Goal: Task Accomplishment & Management: Manage account settings

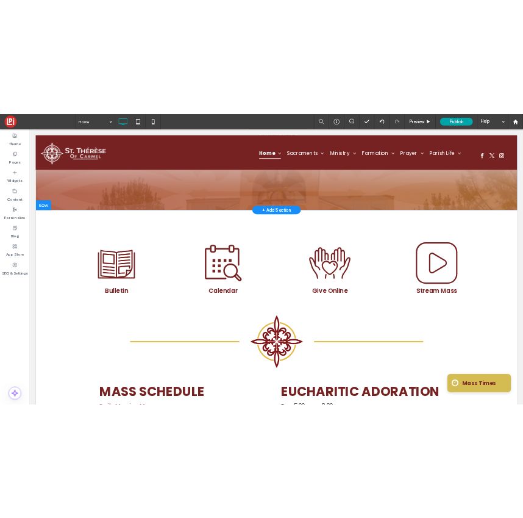
scroll to position [254, 0]
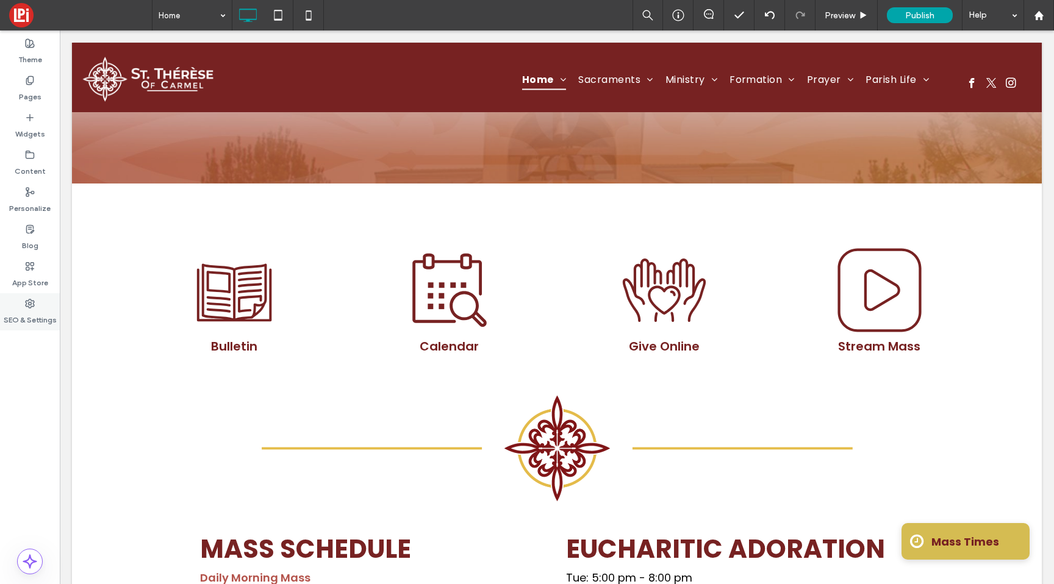
click at [40, 313] on label "SEO & Settings" at bounding box center [30, 316] width 53 height 17
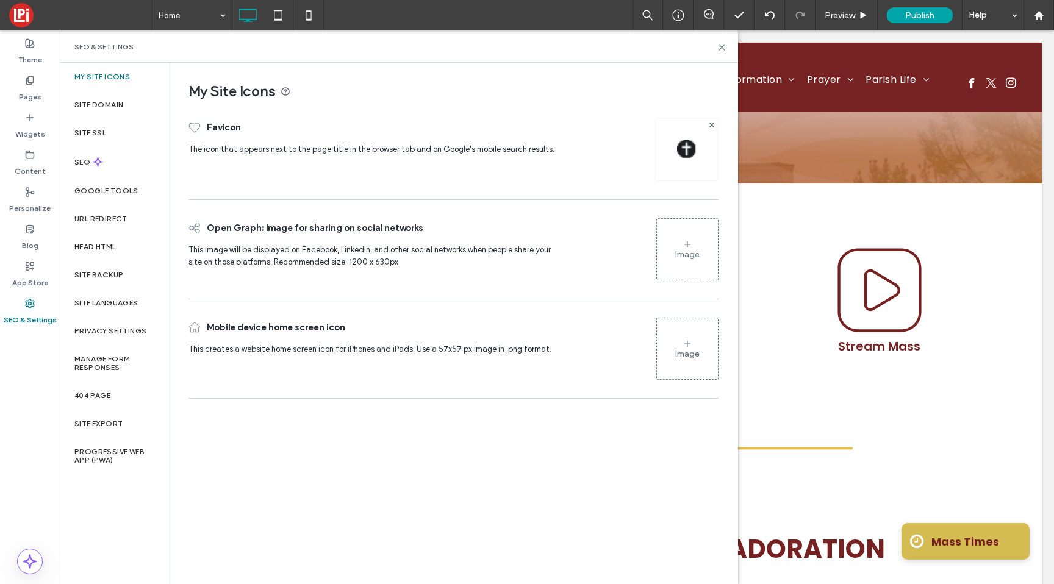
click at [522, 169] on div at bounding box center [686, 149] width 63 height 63
click at [522, 145] on img at bounding box center [687, 150] width 20 height 20
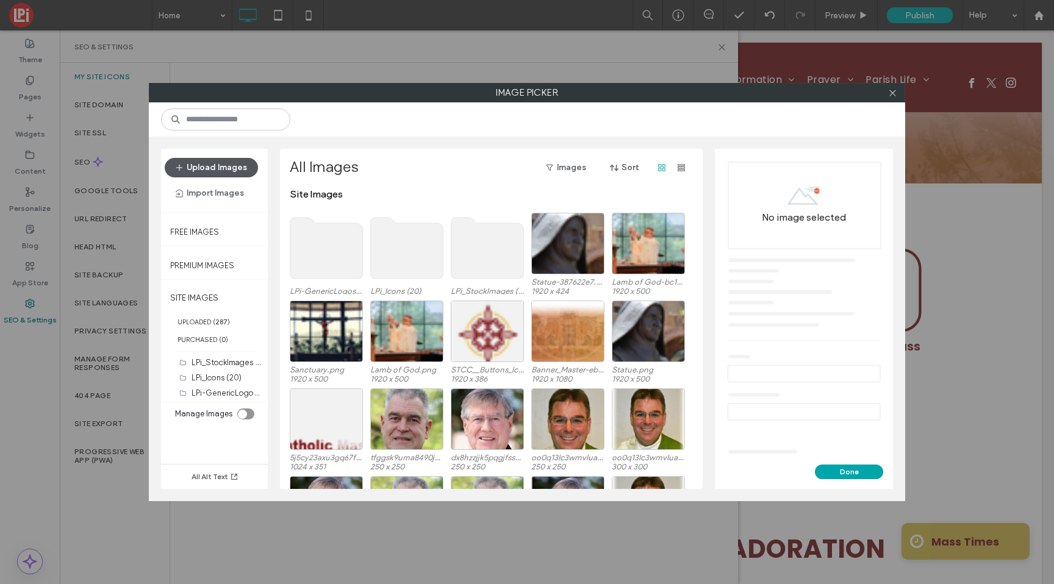
click at [235, 165] on button "Upload Images" at bounding box center [211, 168] width 93 height 20
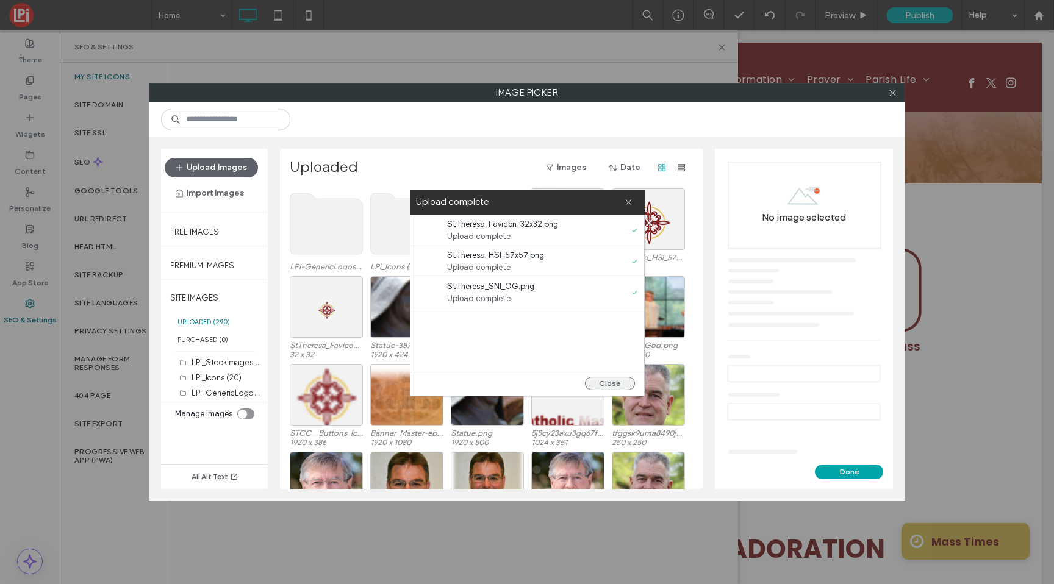
click at [522, 380] on button "Close" at bounding box center [610, 383] width 50 height 13
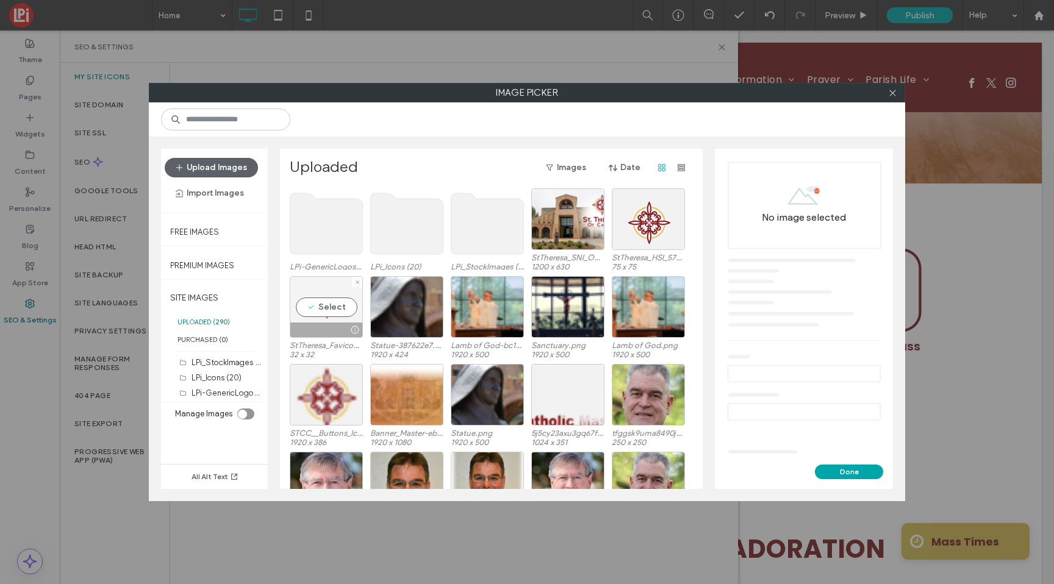
click at [326, 308] on div "Select" at bounding box center [326, 307] width 73 height 62
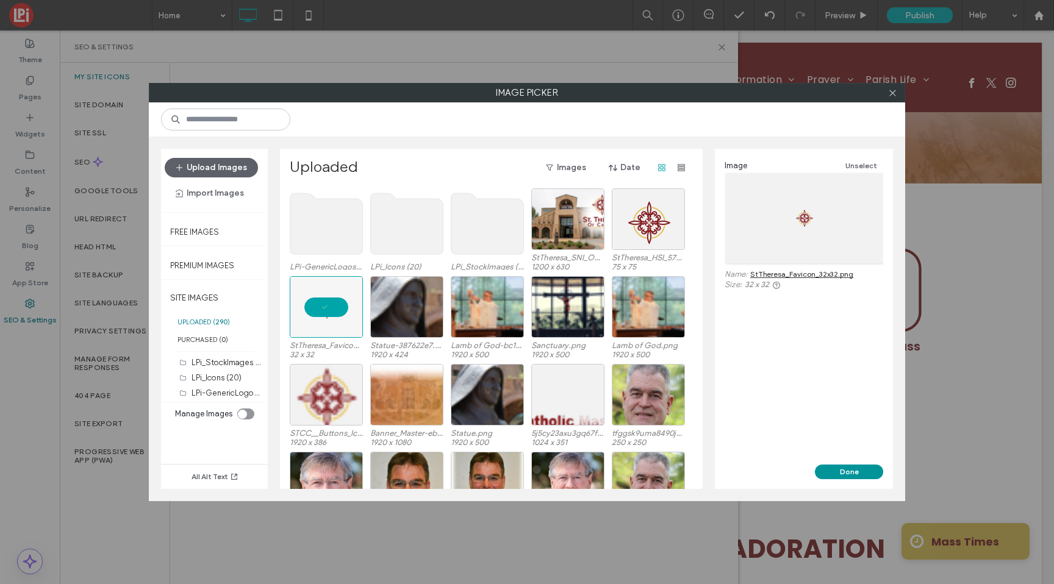
click at [522, 472] on button "Done" at bounding box center [849, 472] width 68 height 15
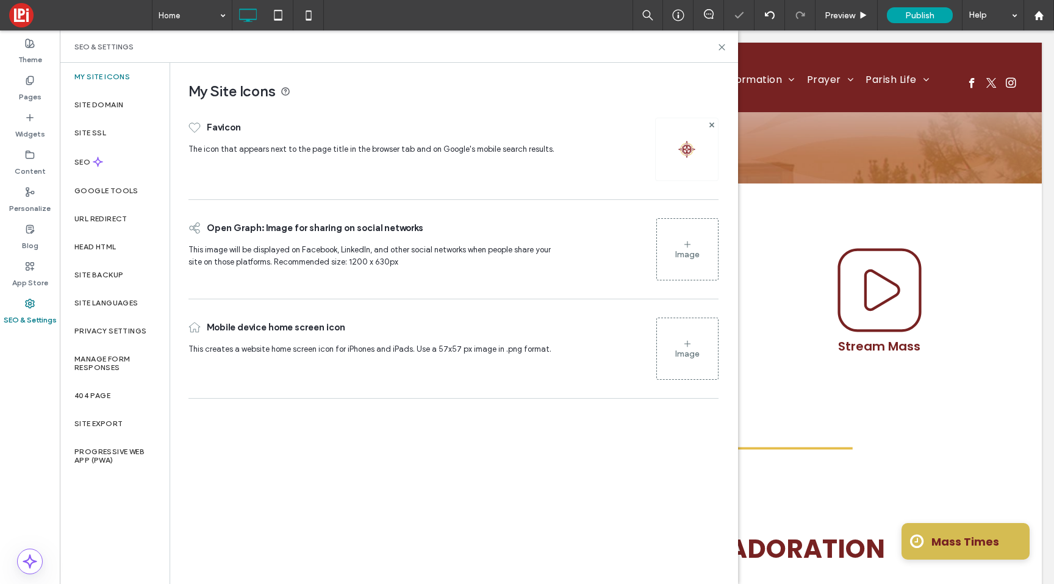
click at [522, 259] on div "Image" at bounding box center [687, 254] width 24 height 10
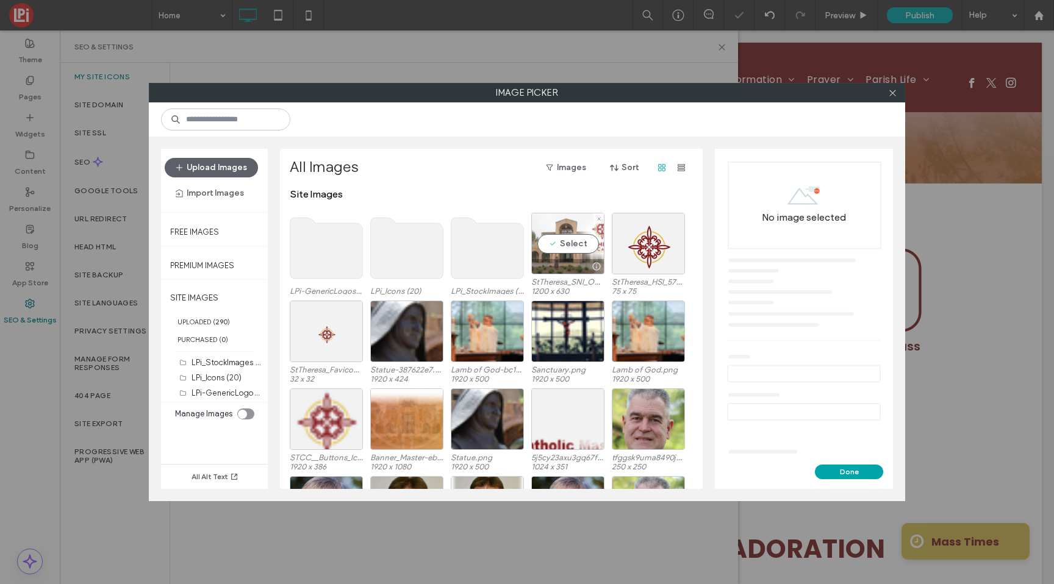
click at [522, 239] on div "Select" at bounding box center [567, 244] width 73 height 62
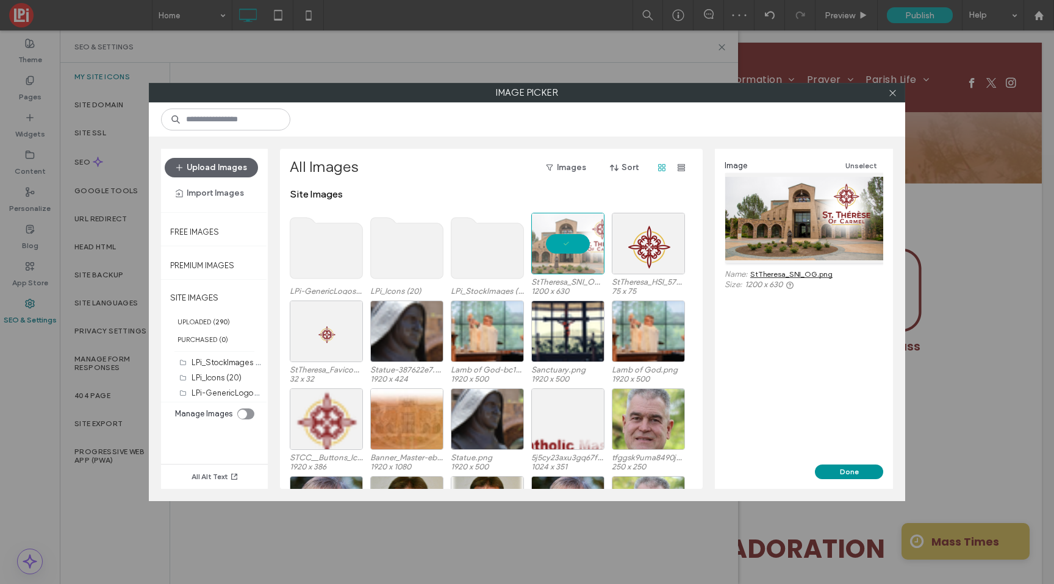
click at [522, 472] on button "Done" at bounding box center [849, 472] width 68 height 15
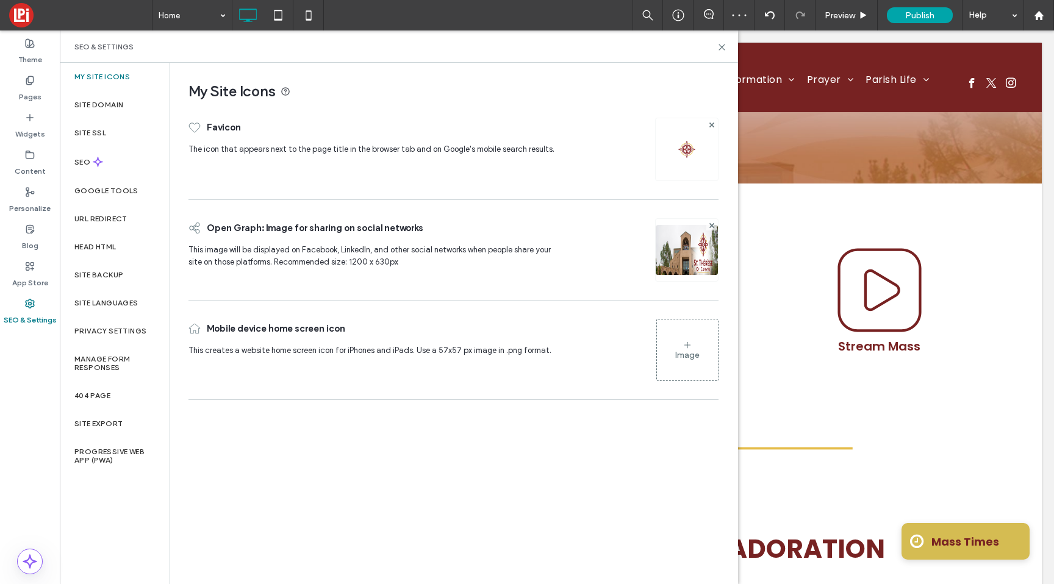
click at [522, 351] on div "Image" at bounding box center [687, 355] width 24 height 10
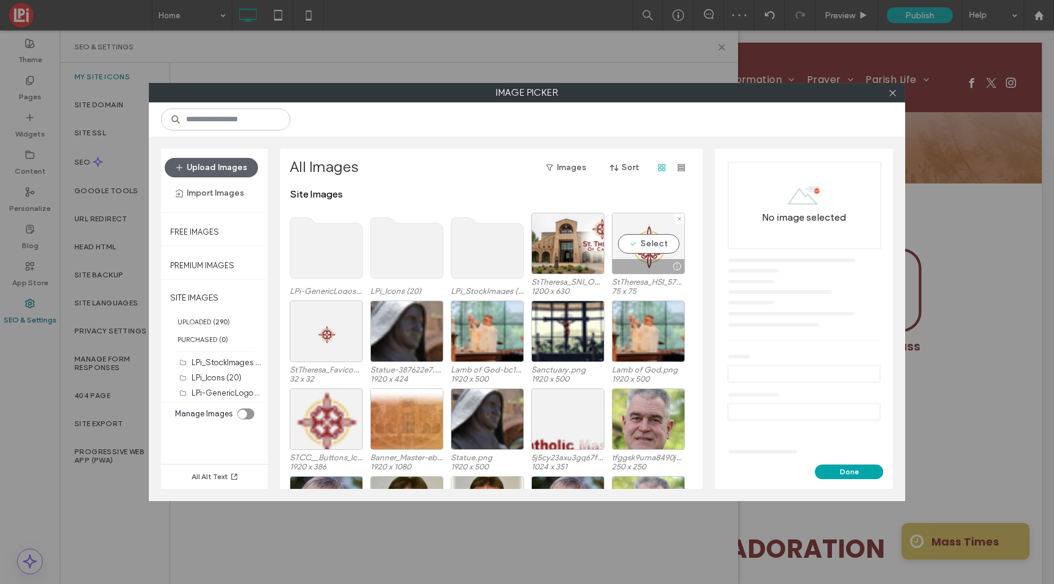
click at [522, 246] on div "Select" at bounding box center [647, 244] width 73 height 62
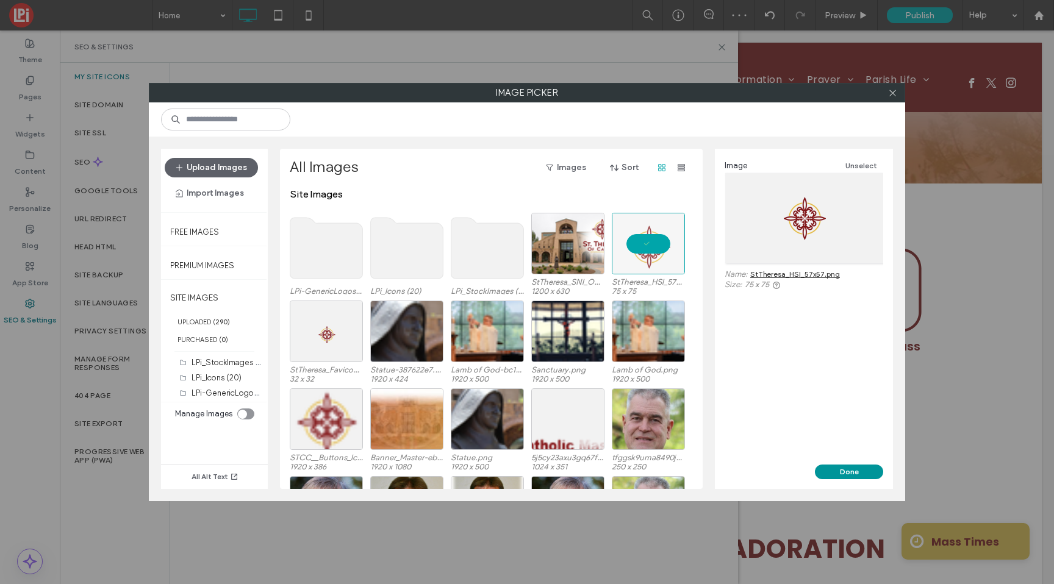
click at [522, 471] on button "Done" at bounding box center [849, 472] width 68 height 15
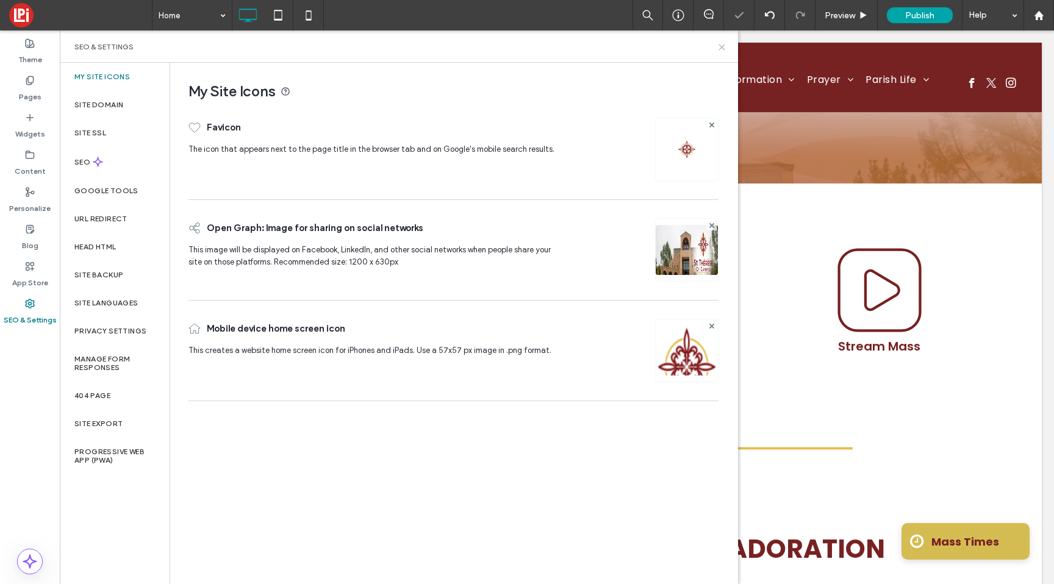
click at [522, 48] on use at bounding box center [721, 47] width 5 height 5
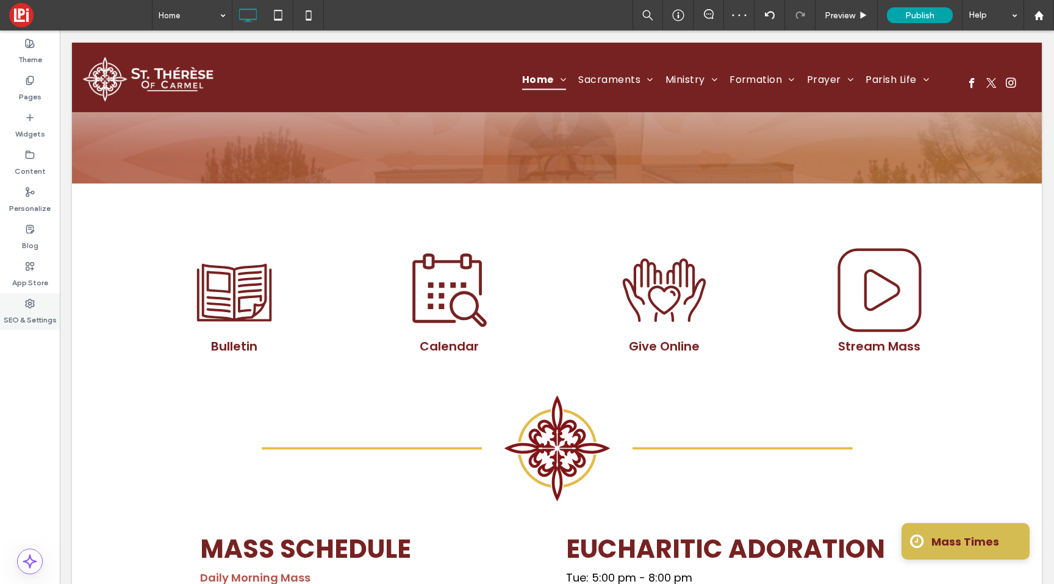
click at [21, 312] on label "SEO & Settings" at bounding box center [30, 316] width 53 height 17
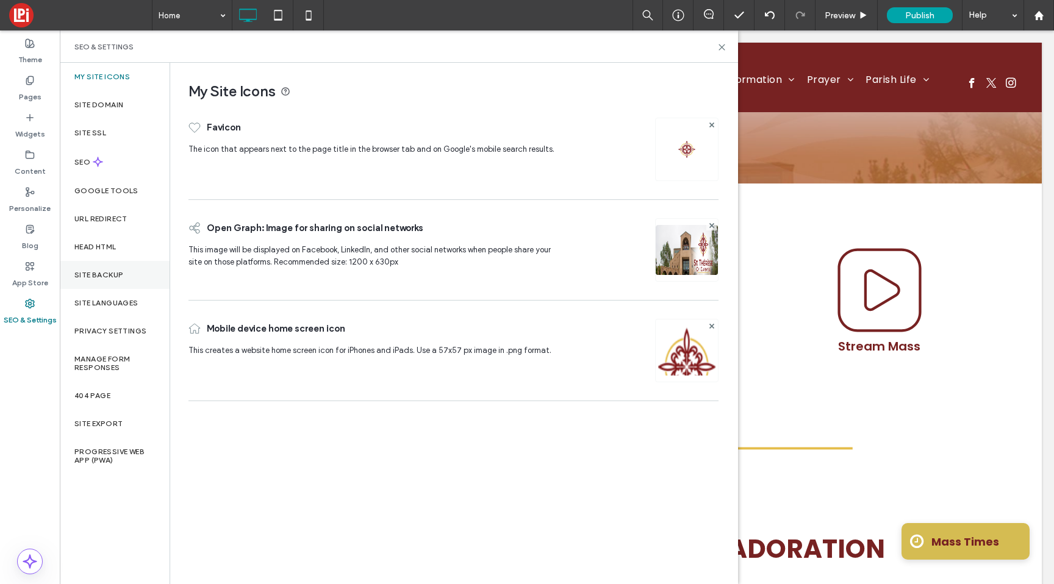
click at [112, 276] on label "Site Backup" at bounding box center [98, 275] width 49 height 9
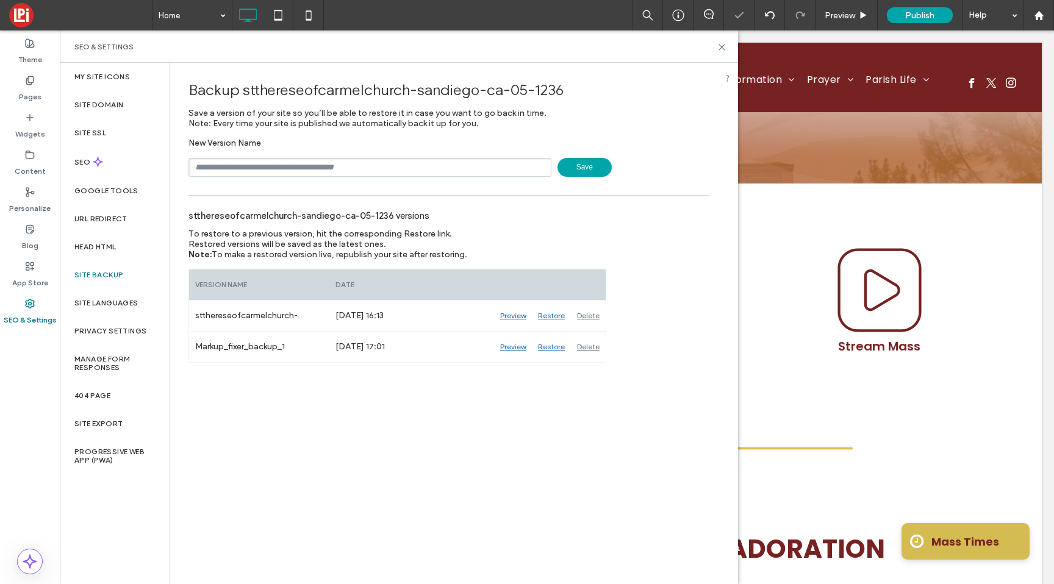
click at [522, 164] on span "Save" at bounding box center [584, 167] width 54 height 19
click at [522, 45] on div at bounding box center [527, 292] width 1054 height 584
click at [522, 48] on use at bounding box center [721, 47] width 5 height 5
